Goal: Communication & Community: Answer question/provide support

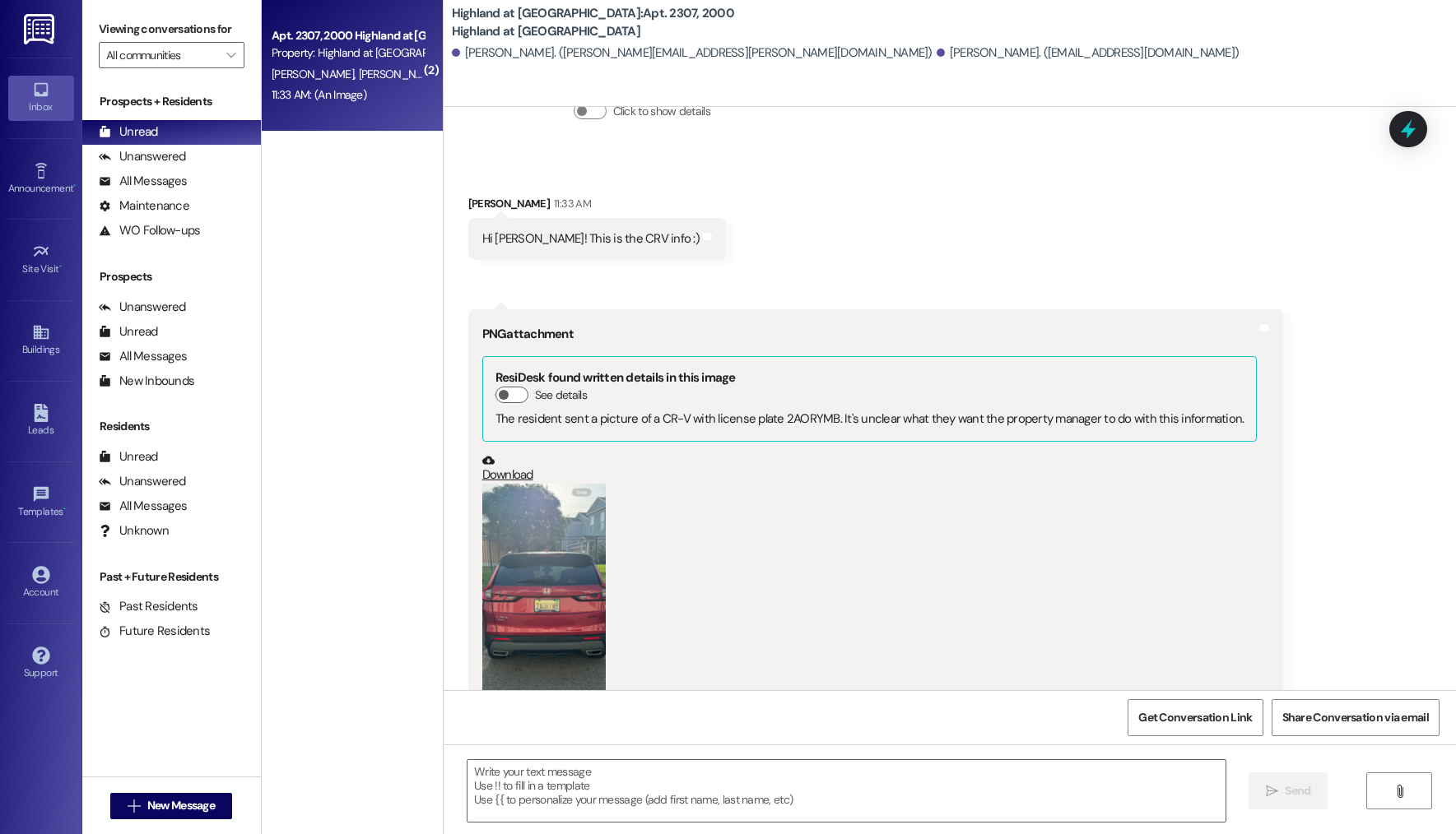
scroll to position [42818, 0]
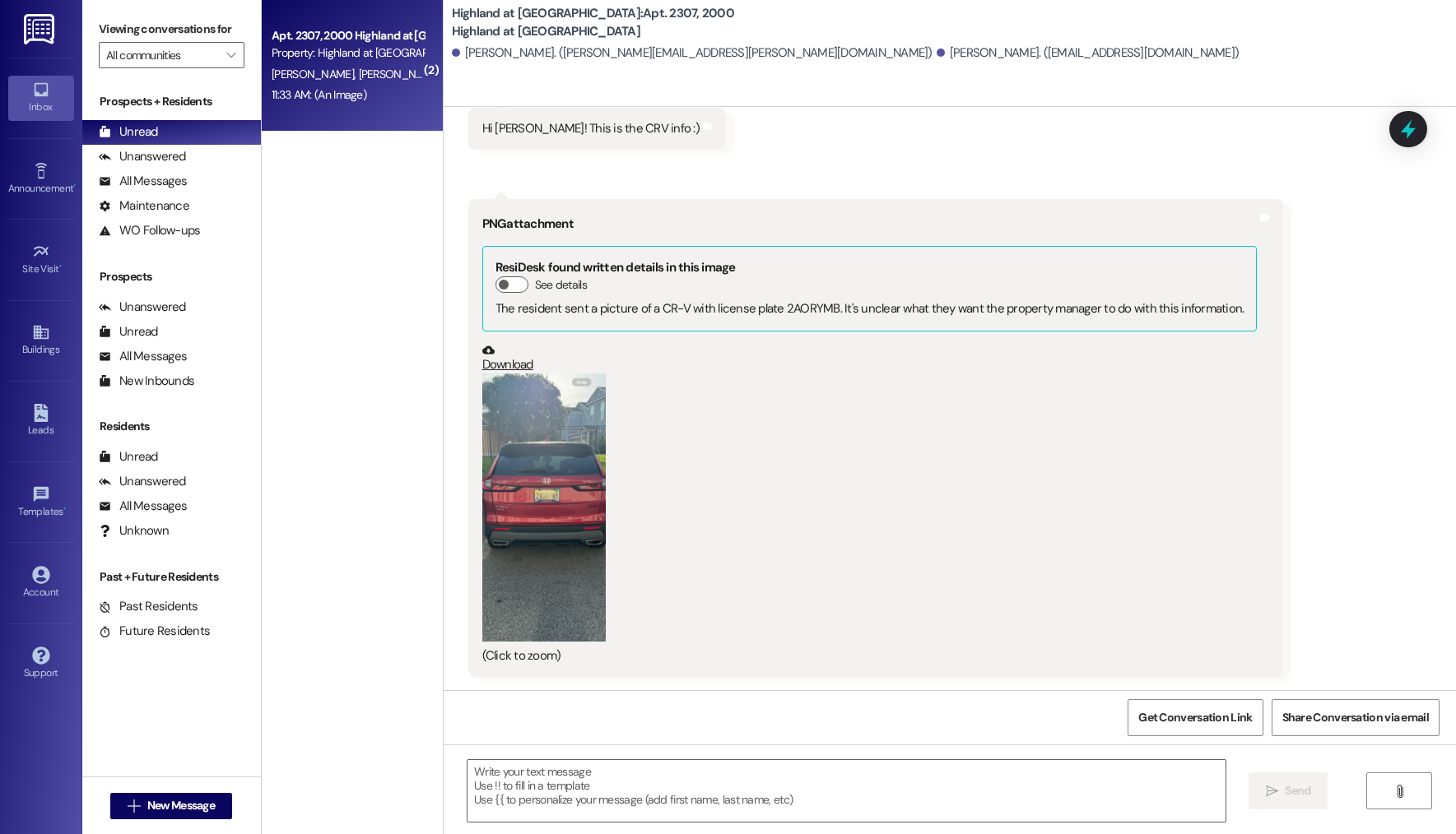
click at [518, 544] on button "Zoom image" at bounding box center [544, 507] width 124 height 268
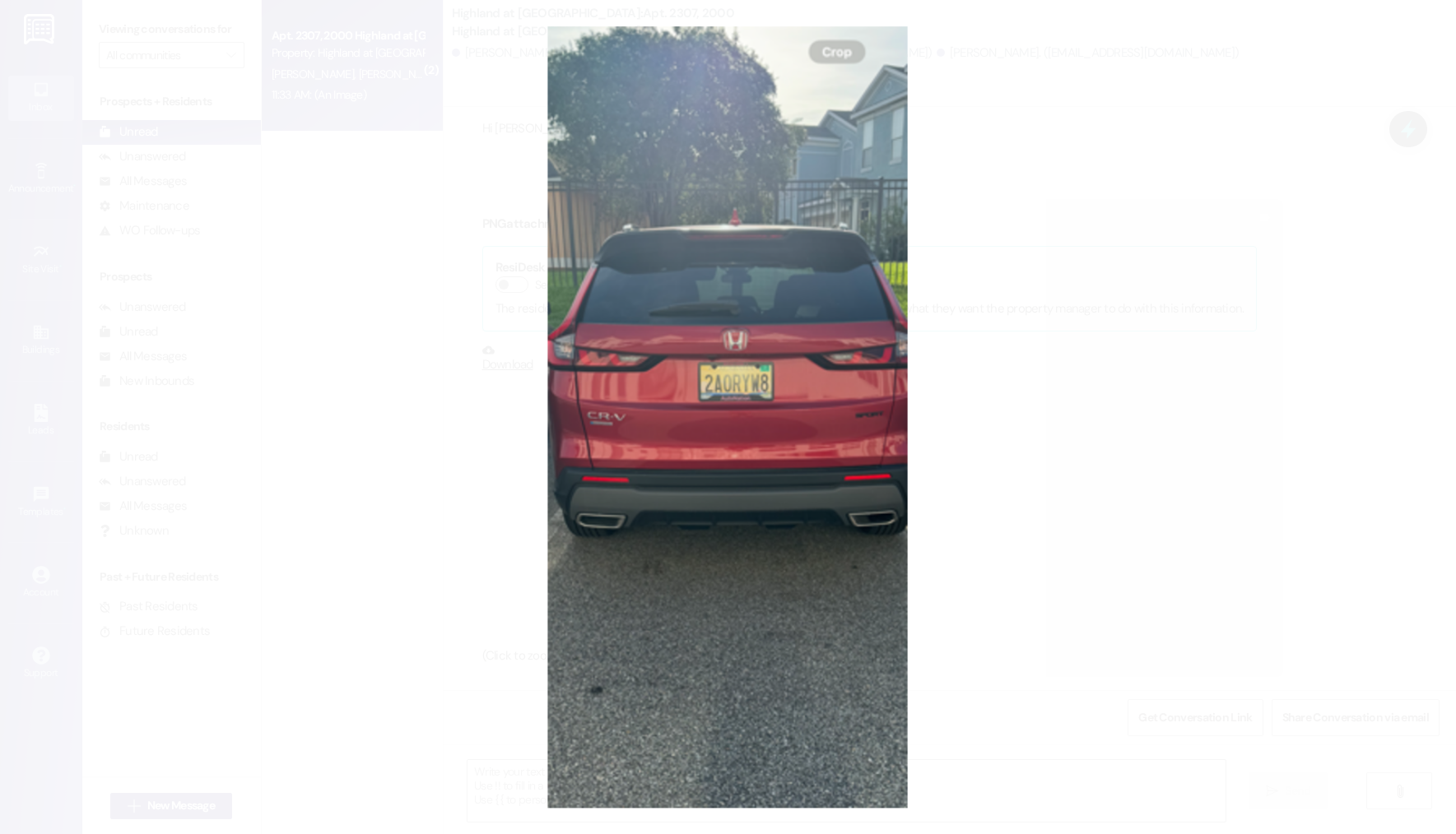
click at [1026, 403] on button "Unzoom image" at bounding box center [728, 417] width 1456 height 834
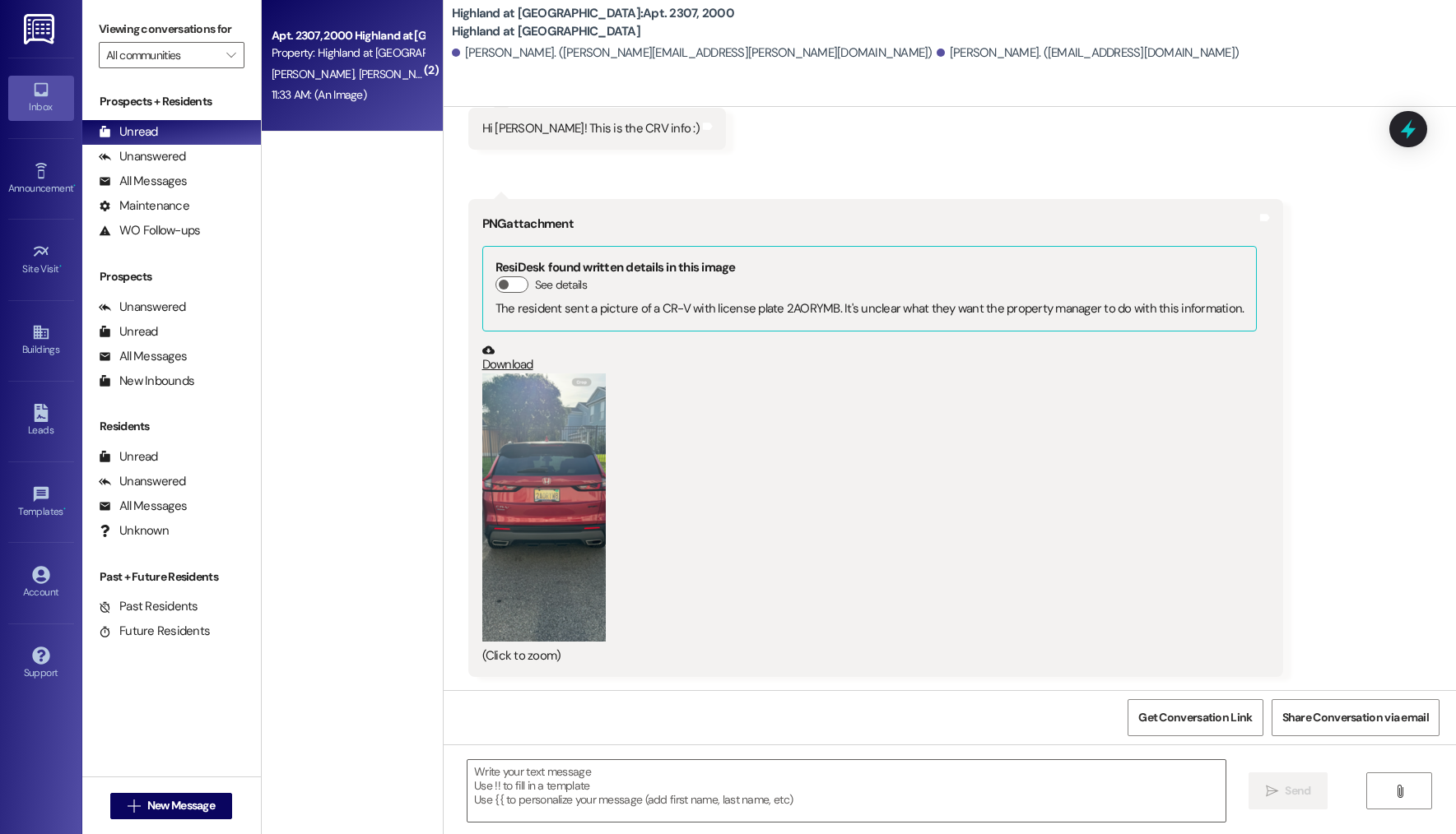
click at [603, 830] on div " Send " at bounding box center [950, 806] width 1013 height 124
click at [659, 771] on textarea at bounding box center [846, 791] width 758 height 61
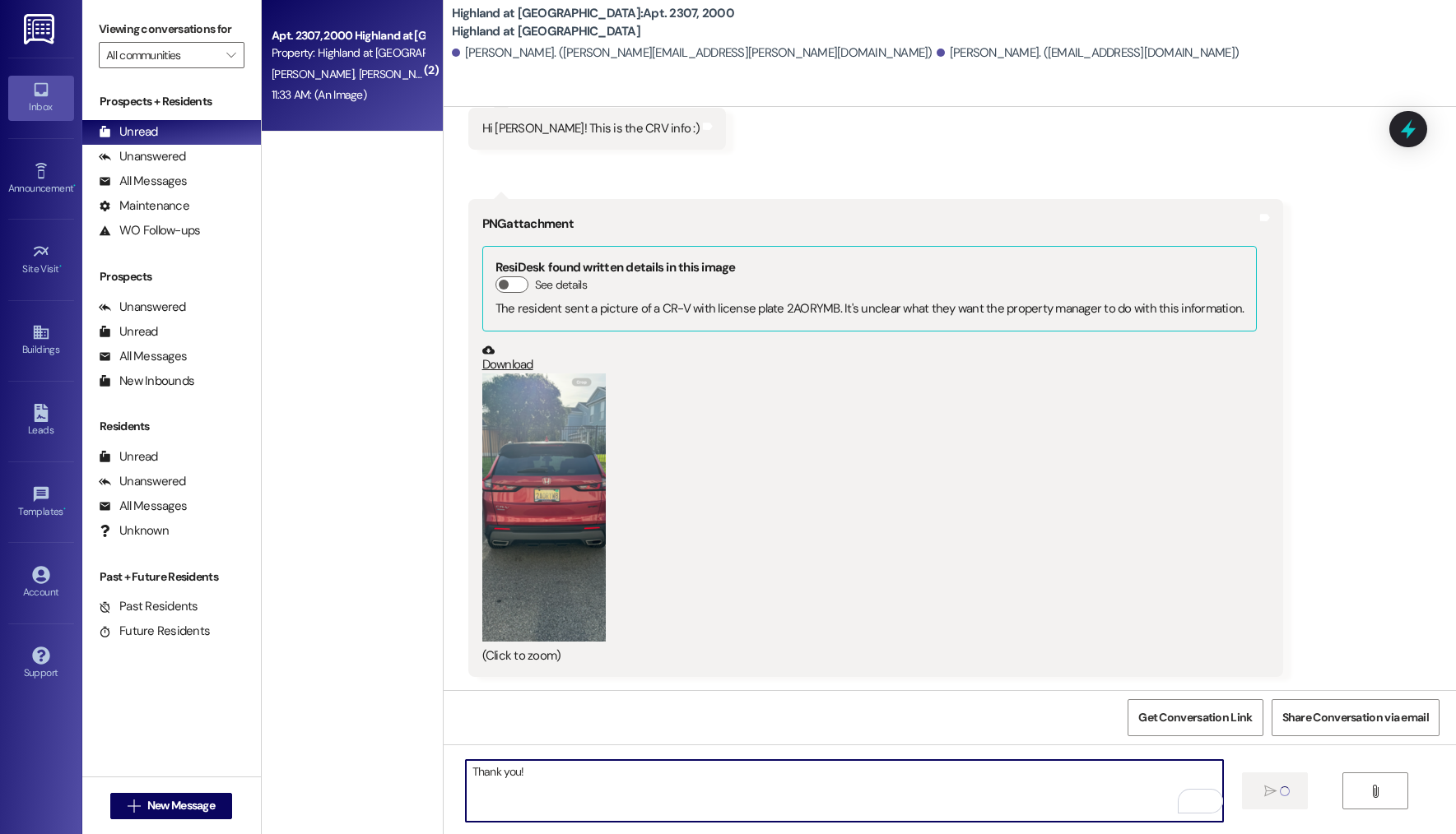
type textarea "Thank you!"
click at [539, 460] on button "Zoom image" at bounding box center [544, 507] width 124 height 268
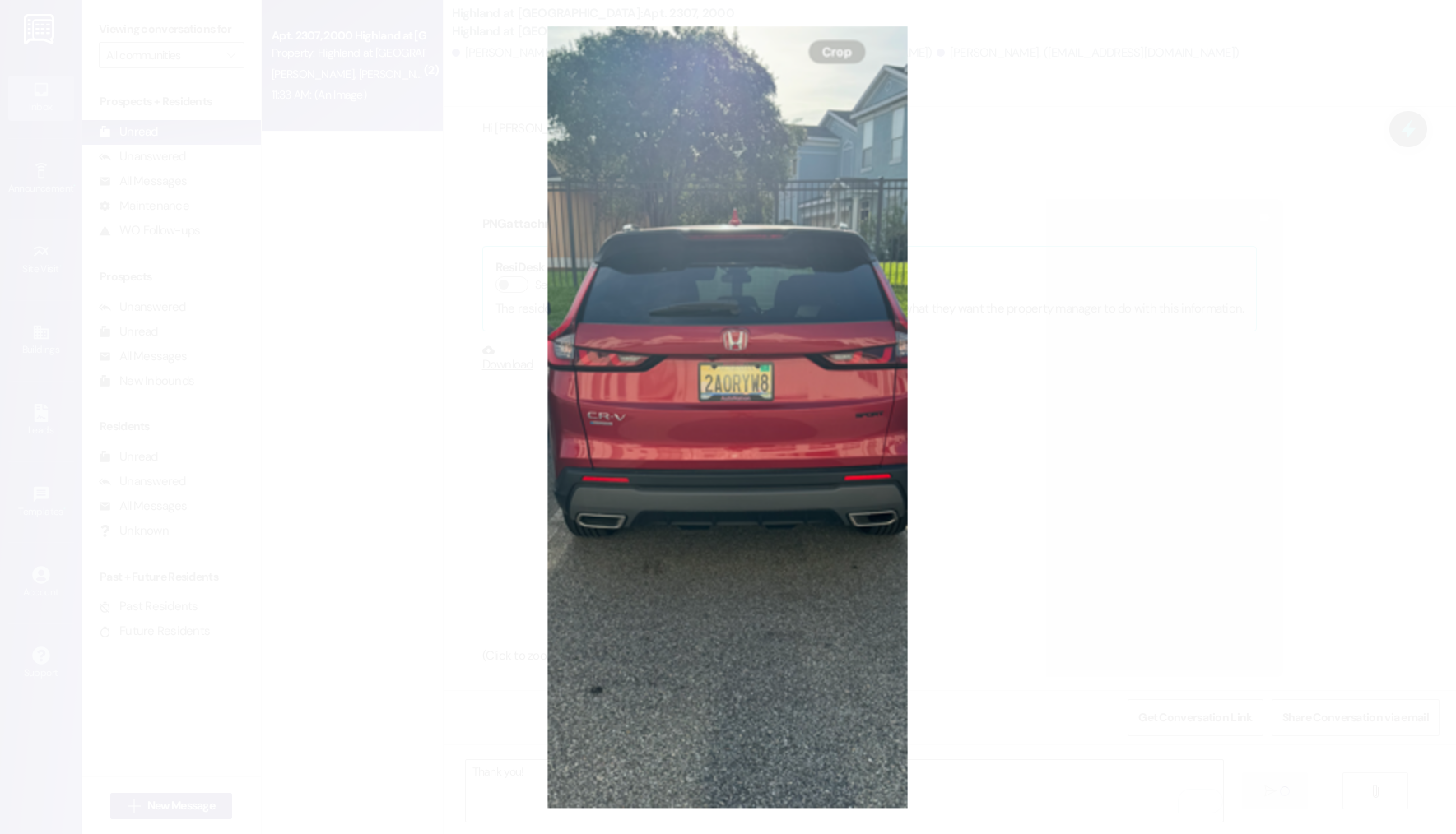
click at [1170, 370] on button "Unzoom image" at bounding box center [728, 417] width 1456 height 834
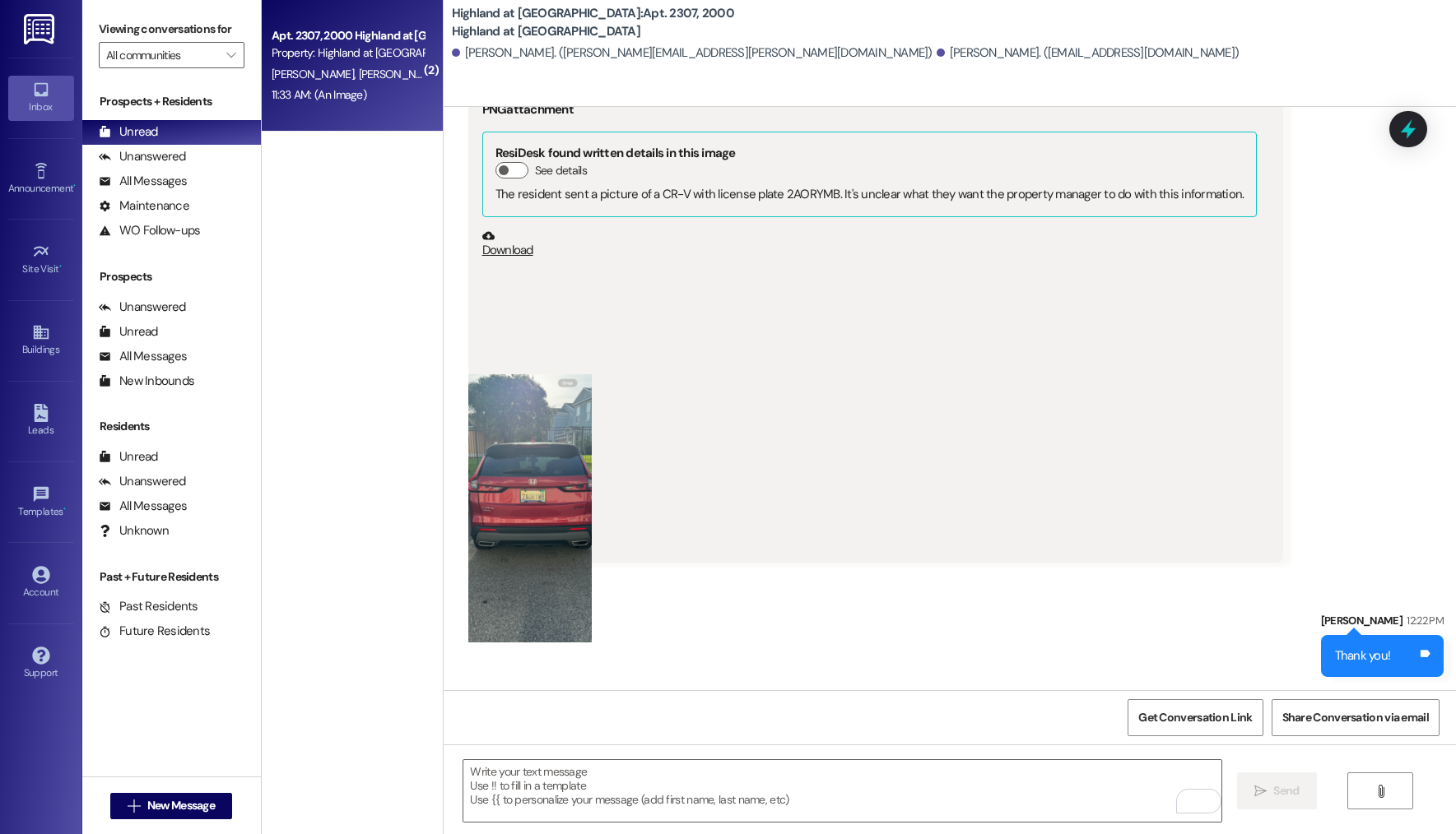
scroll to position [42817, 0]
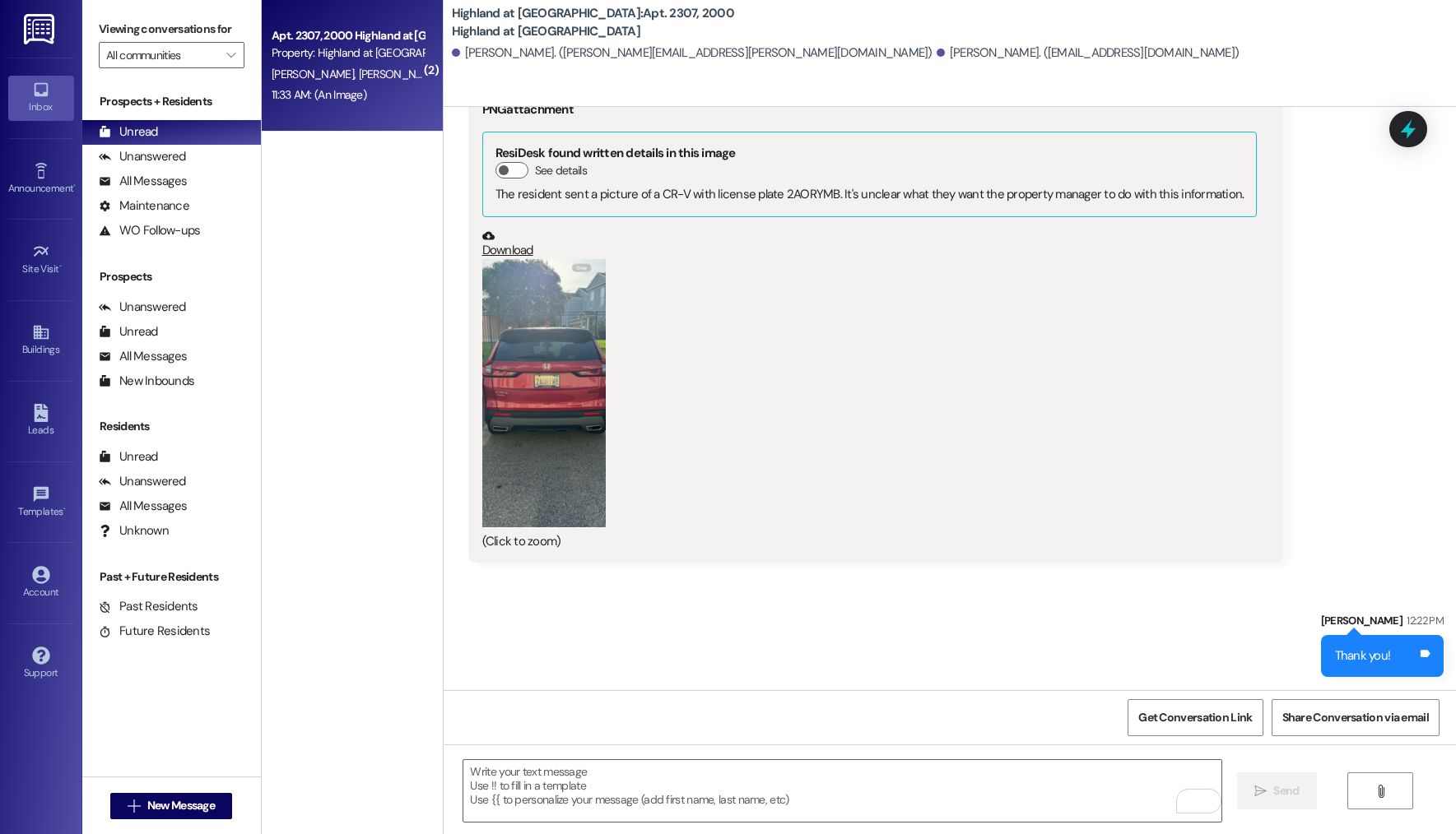
click at [550, 528] on button "Zoom image" at bounding box center [544, 393] width 124 height 268
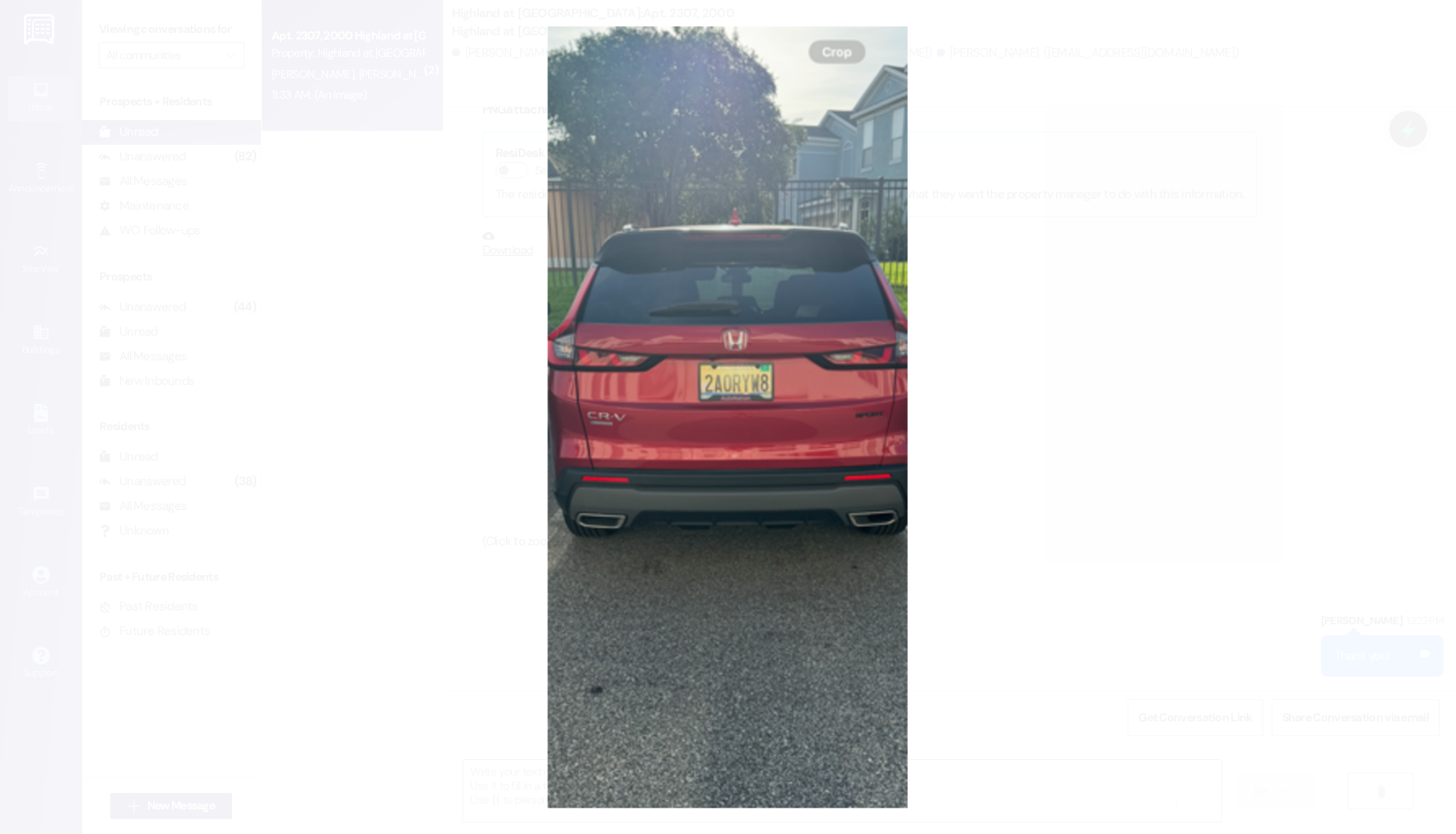
click at [360, 131] on button "Unzoom image" at bounding box center [728, 417] width 1456 height 834
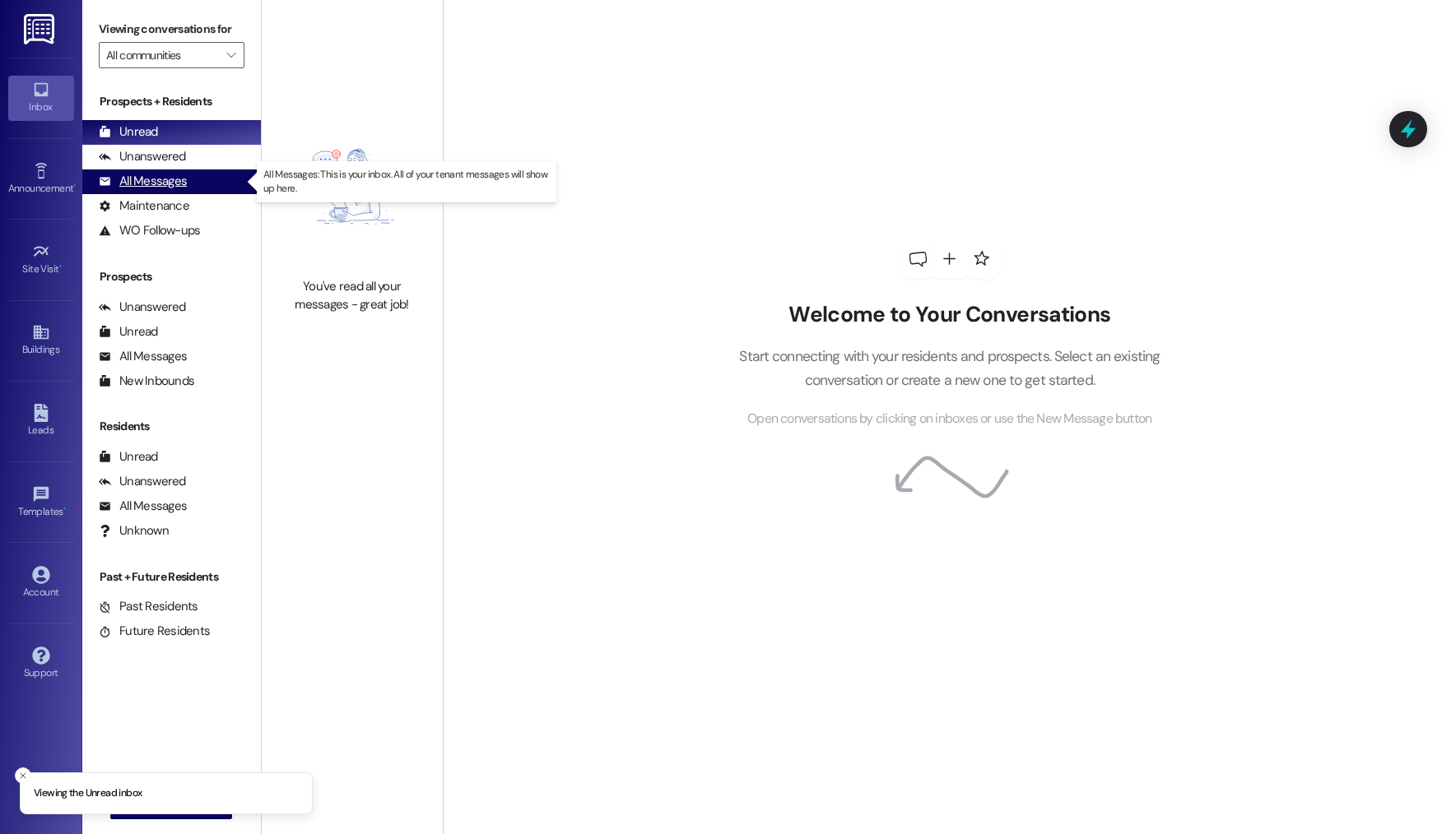
click at [134, 173] on div "All Messages" at bounding box center [143, 181] width 88 height 17
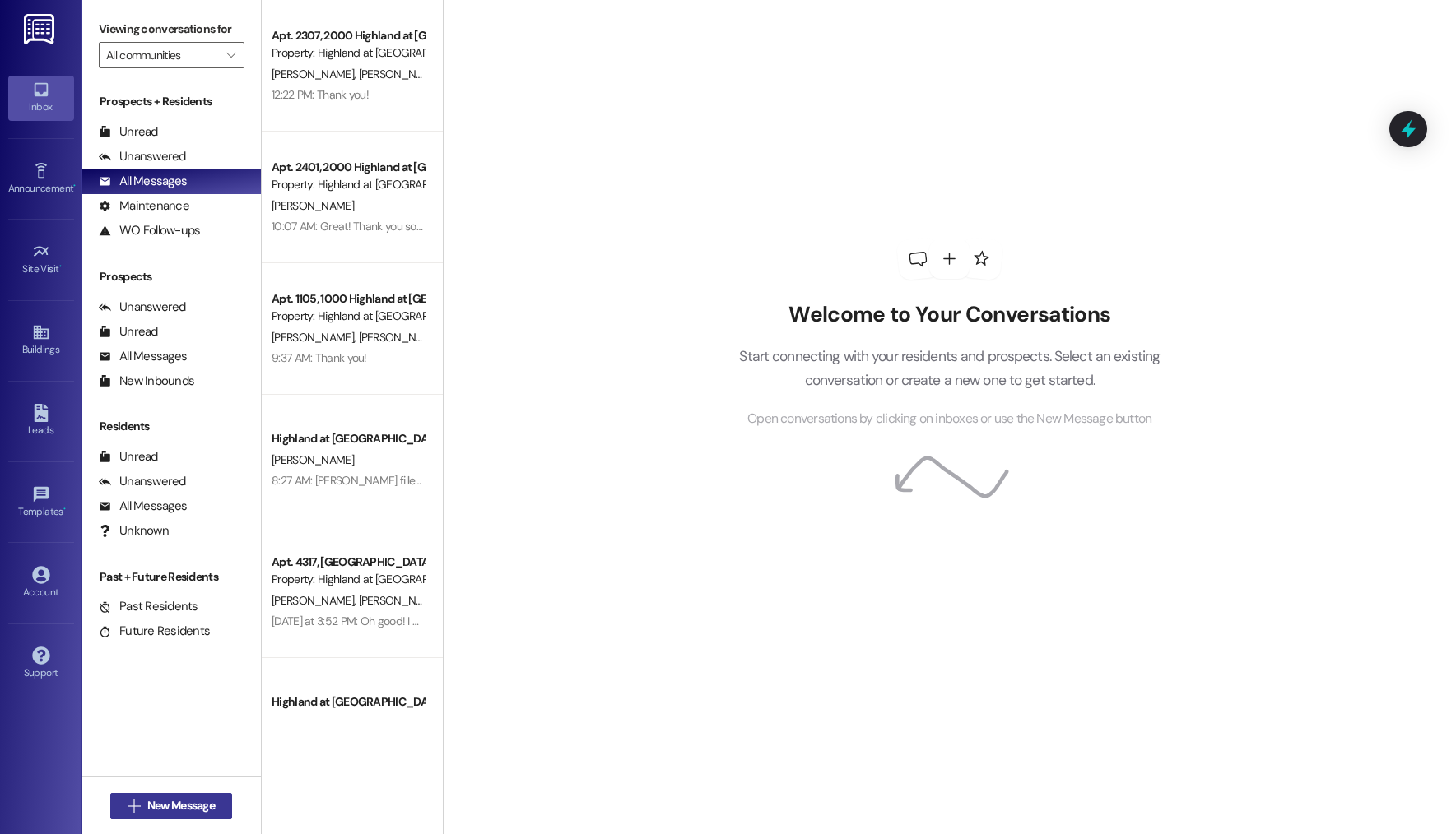
click at [193, 796] on button " New Message" at bounding box center [171, 807] width 122 height 27
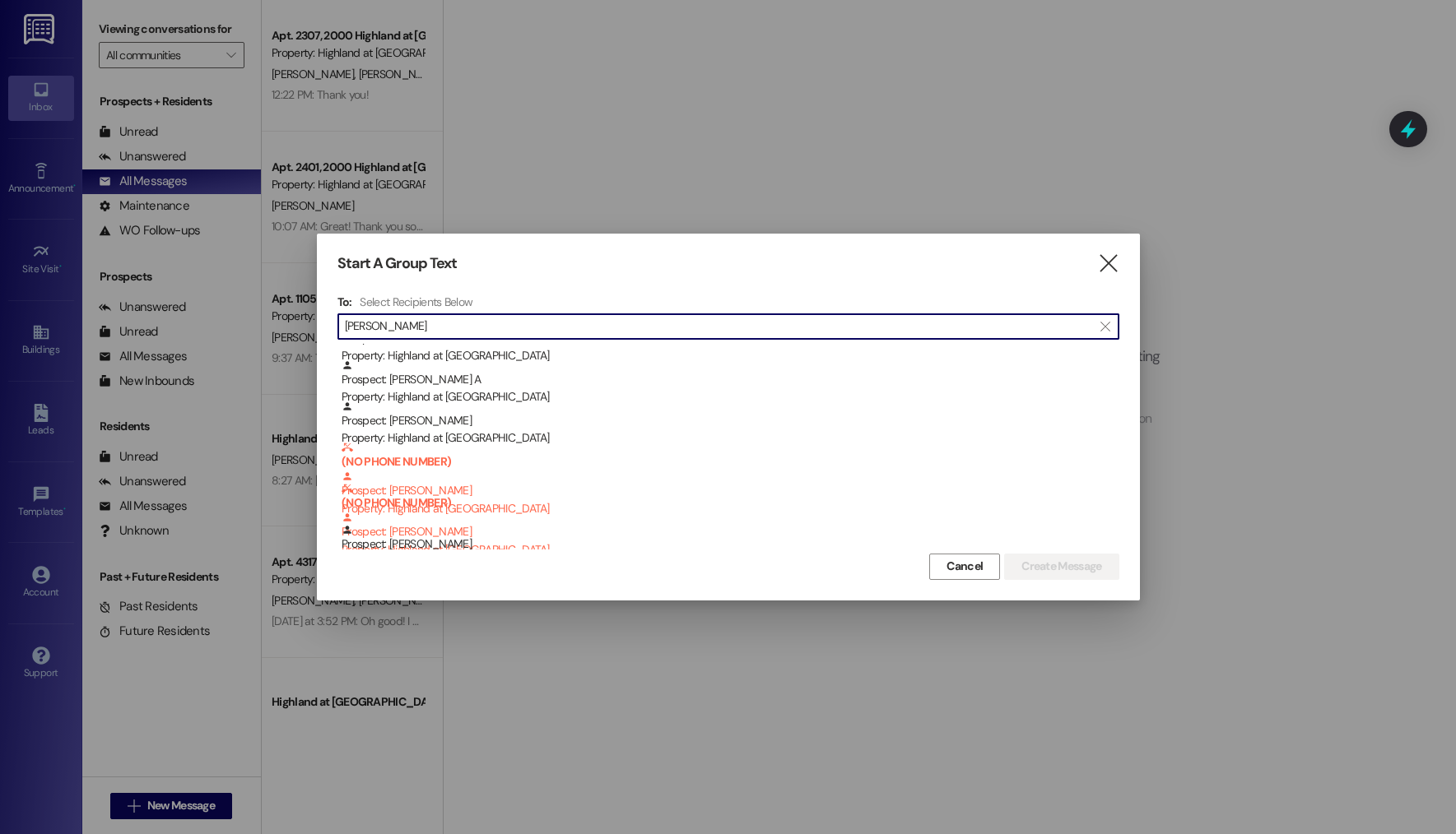
scroll to position [129, 0]
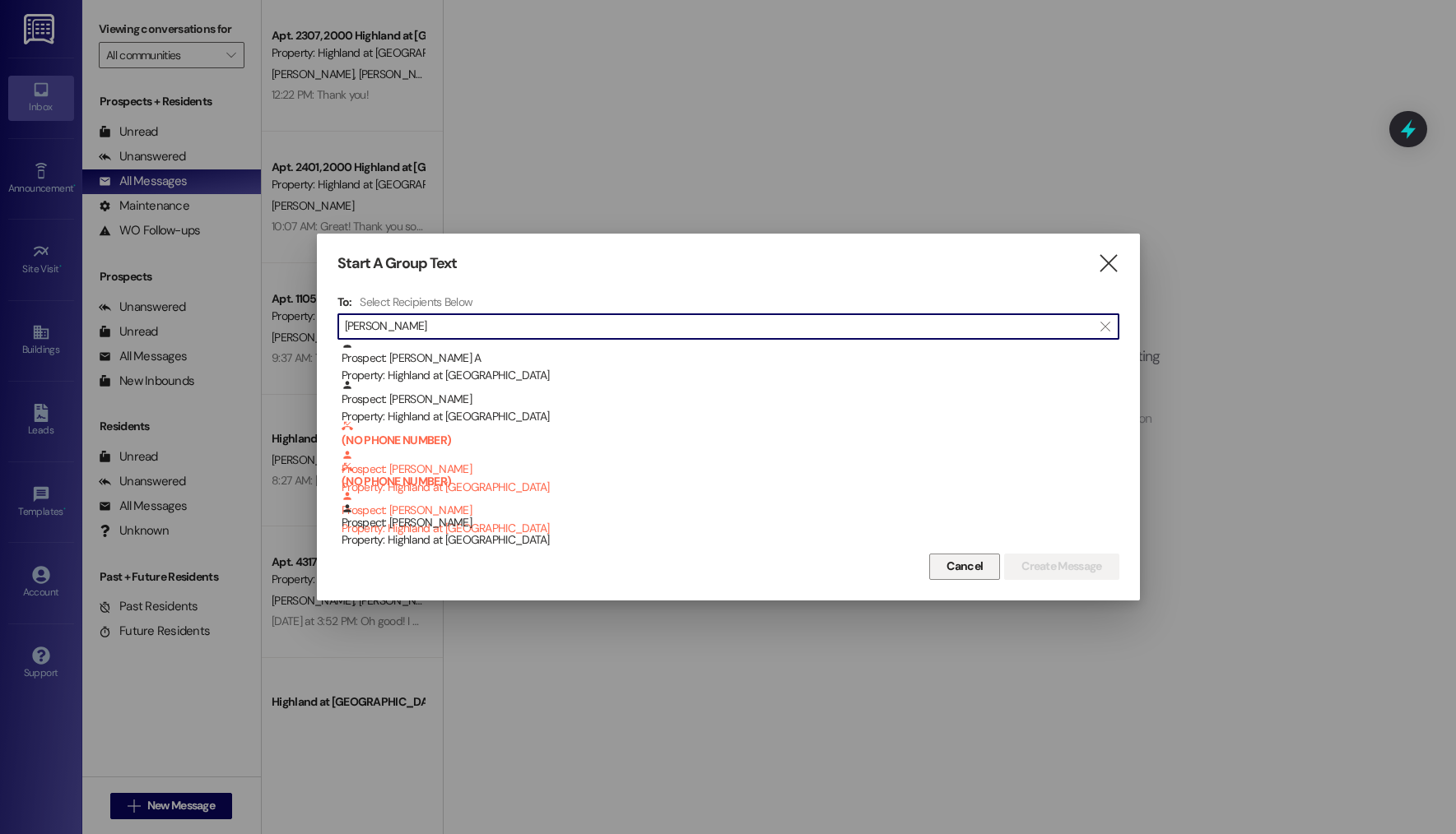
type input "[PERSON_NAME]"
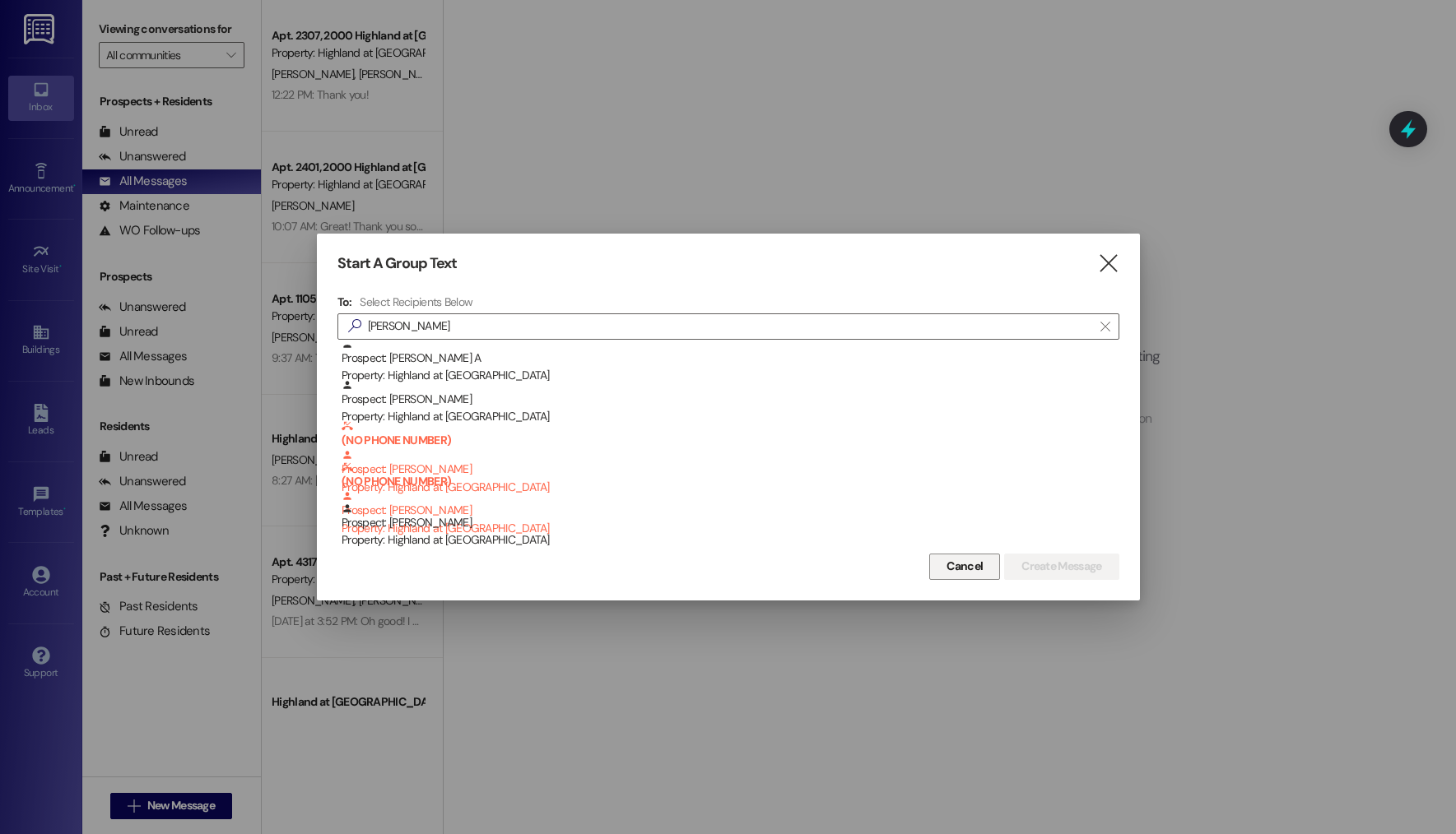
click at [936, 560] on button "Cancel" at bounding box center [965, 567] width 71 height 27
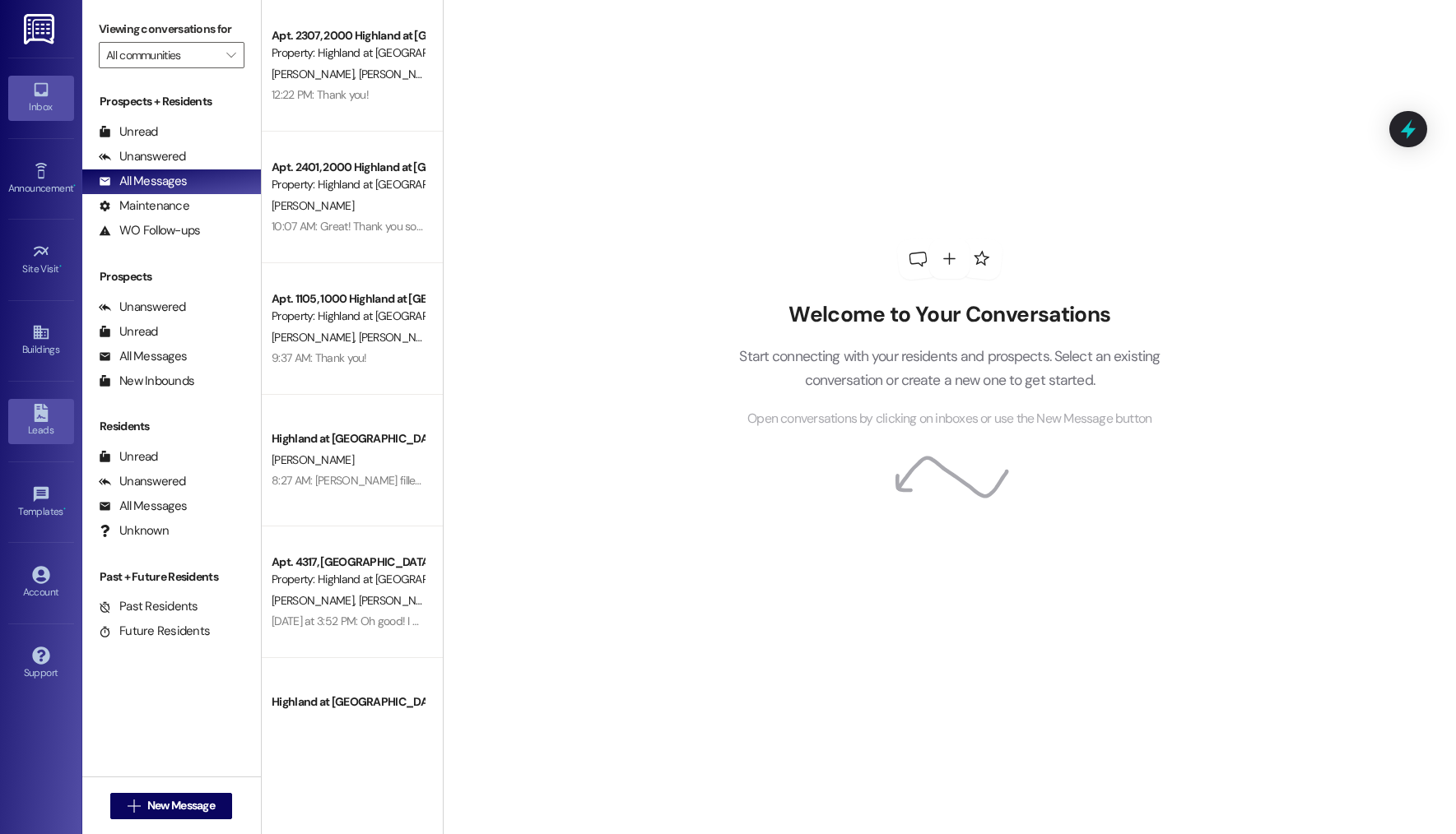
click at [47, 407] on icon at bounding box center [41, 413] width 14 height 18
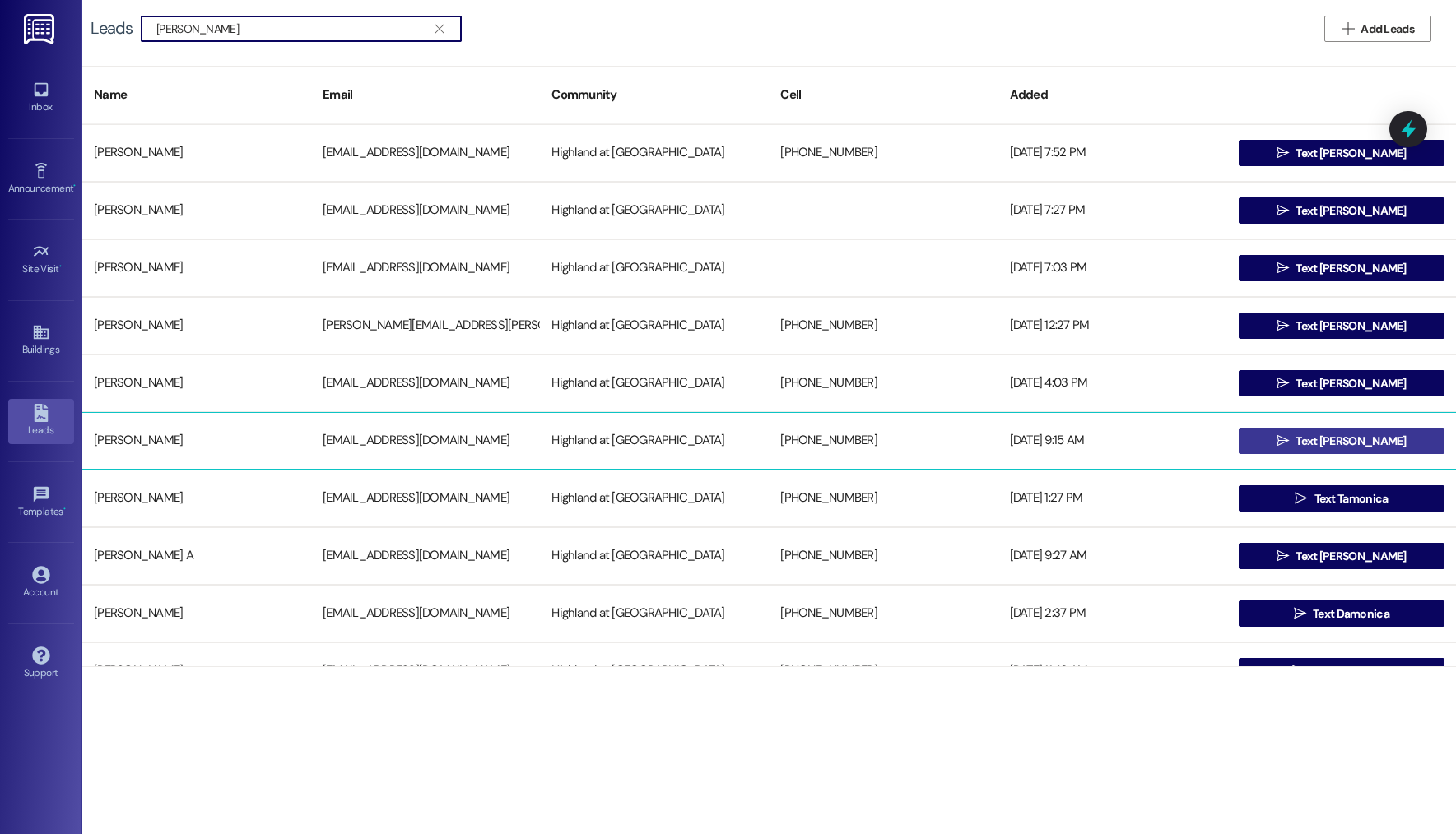
type input "monica"
click at [1250, 441] on button " Text Monica" at bounding box center [1341, 441] width 206 height 27
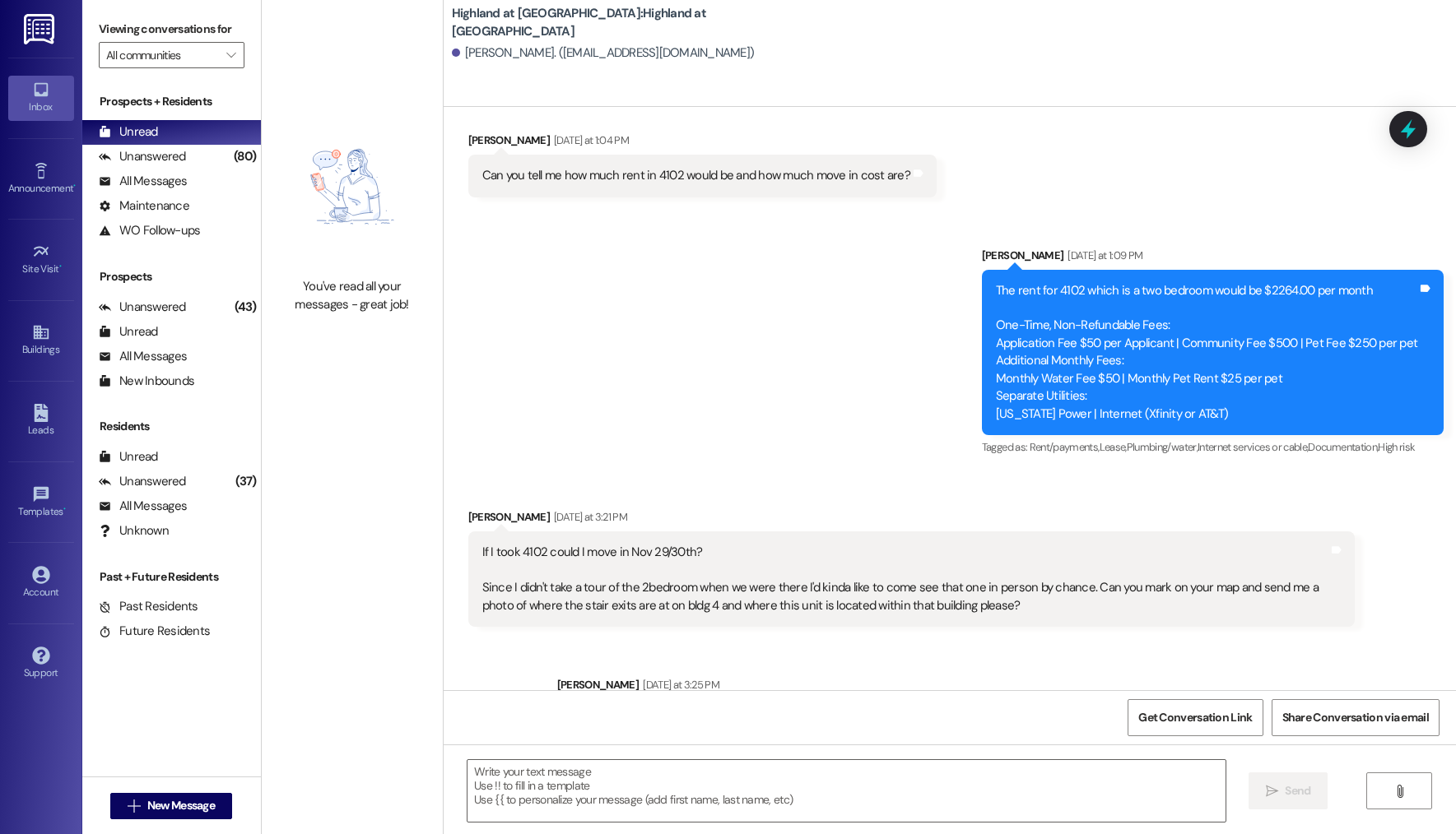
scroll to position [8912, 0]
